Goal: Information Seeking & Learning: Learn about a topic

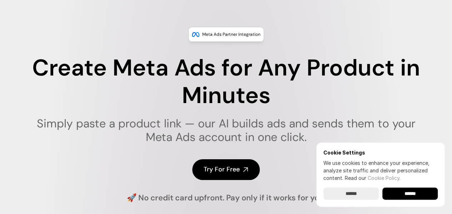
scroll to position [36, 0]
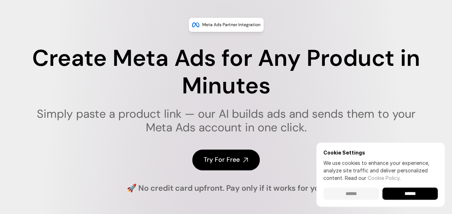
click at [355, 196] on input "******" at bounding box center [350, 193] width 55 height 12
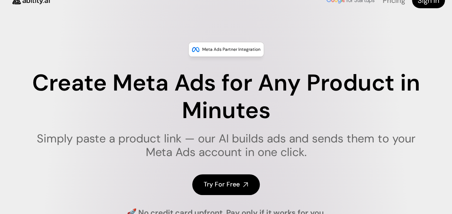
scroll to position [0, 0]
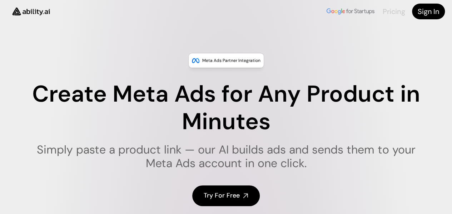
click at [399, 10] on link "Pricing" at bounding box center [393, 11] width 22 height 9
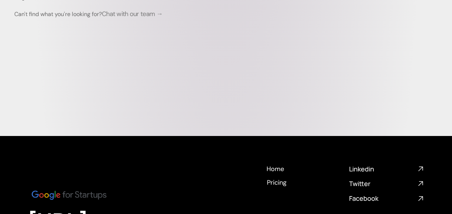
scroll to position [2441, 0]
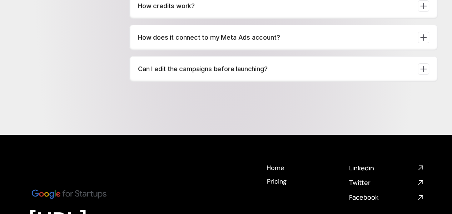
scroll to position [2477, 0]
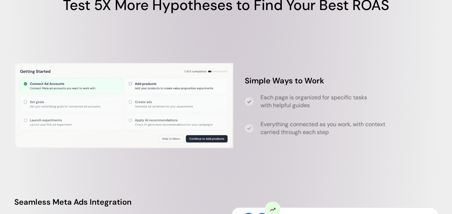
scroll to position [1964, 0]
